Goal: Task Accomplishment & Management: Use online tool/utility

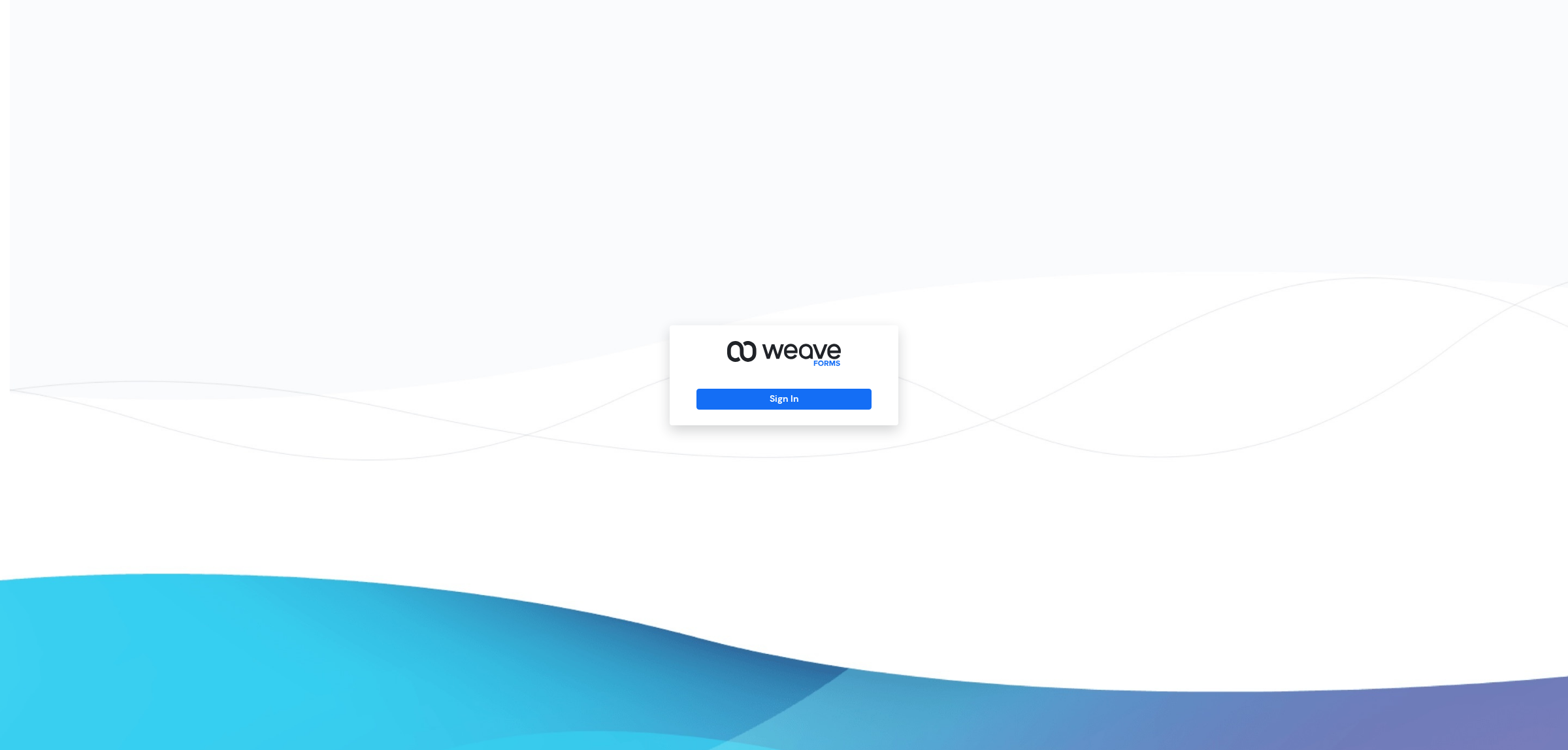
click at [778, 370] on div "Sign In" at bounding box center [784, 375] width 228 height 100
click at [778, 388] on button "Sign In" at bounding box center [784, 399] width 175 height 21
